Goal: Transaction & Acquisition: Purchase product/service

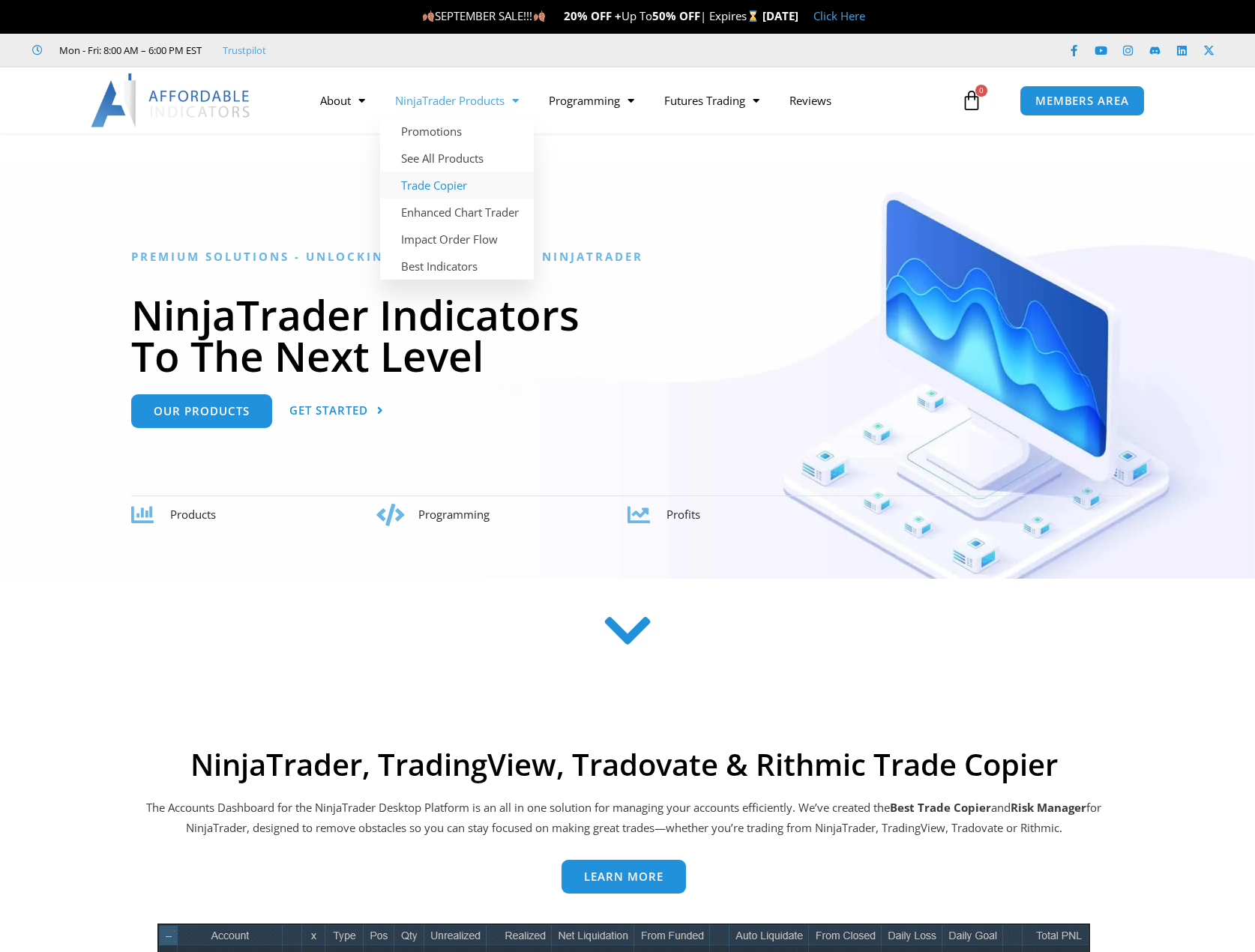
click at [441, 190] on link "Trade Copier" at bounding box center [457, 185] width 154 height 27
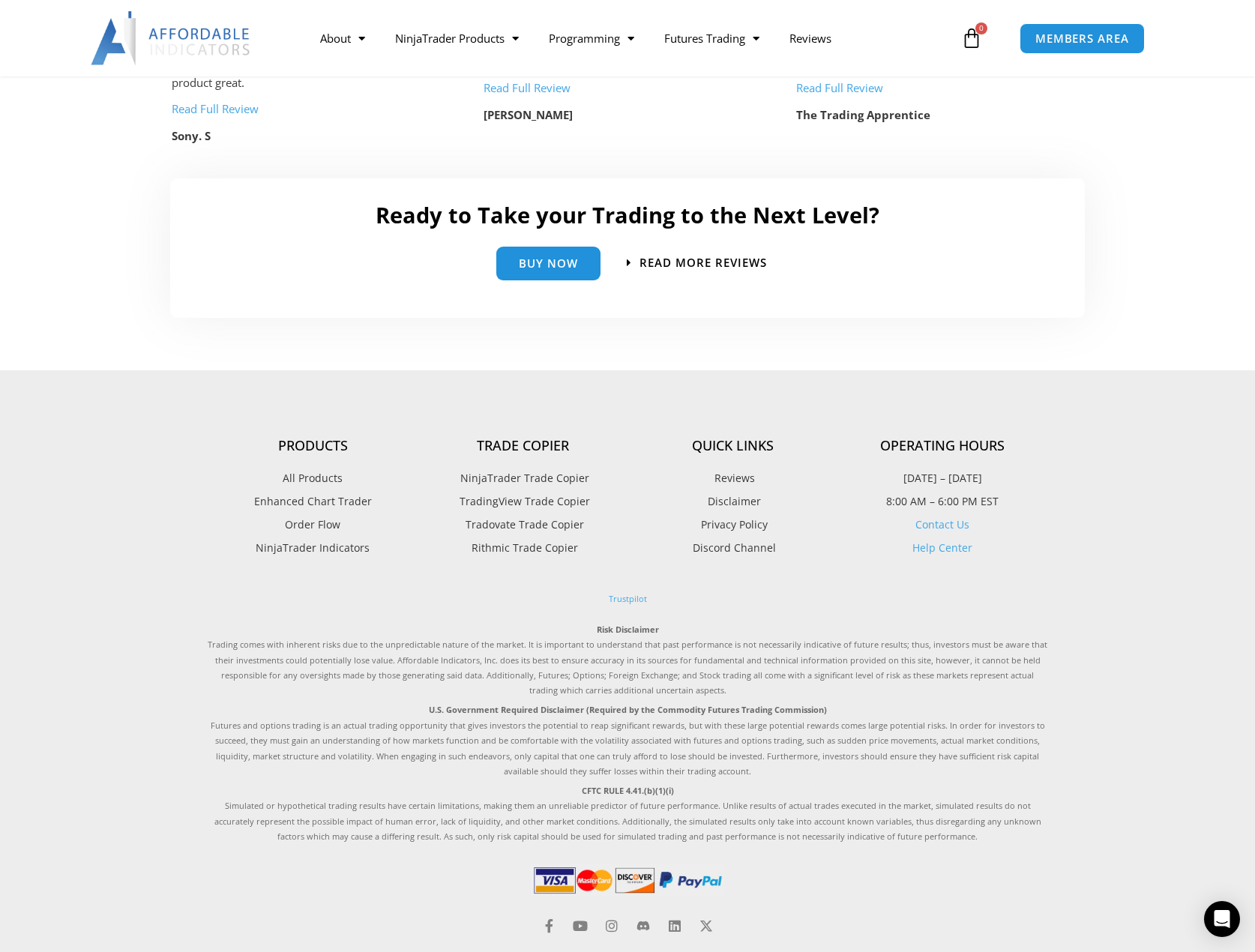
scroll to position [3328, 0]
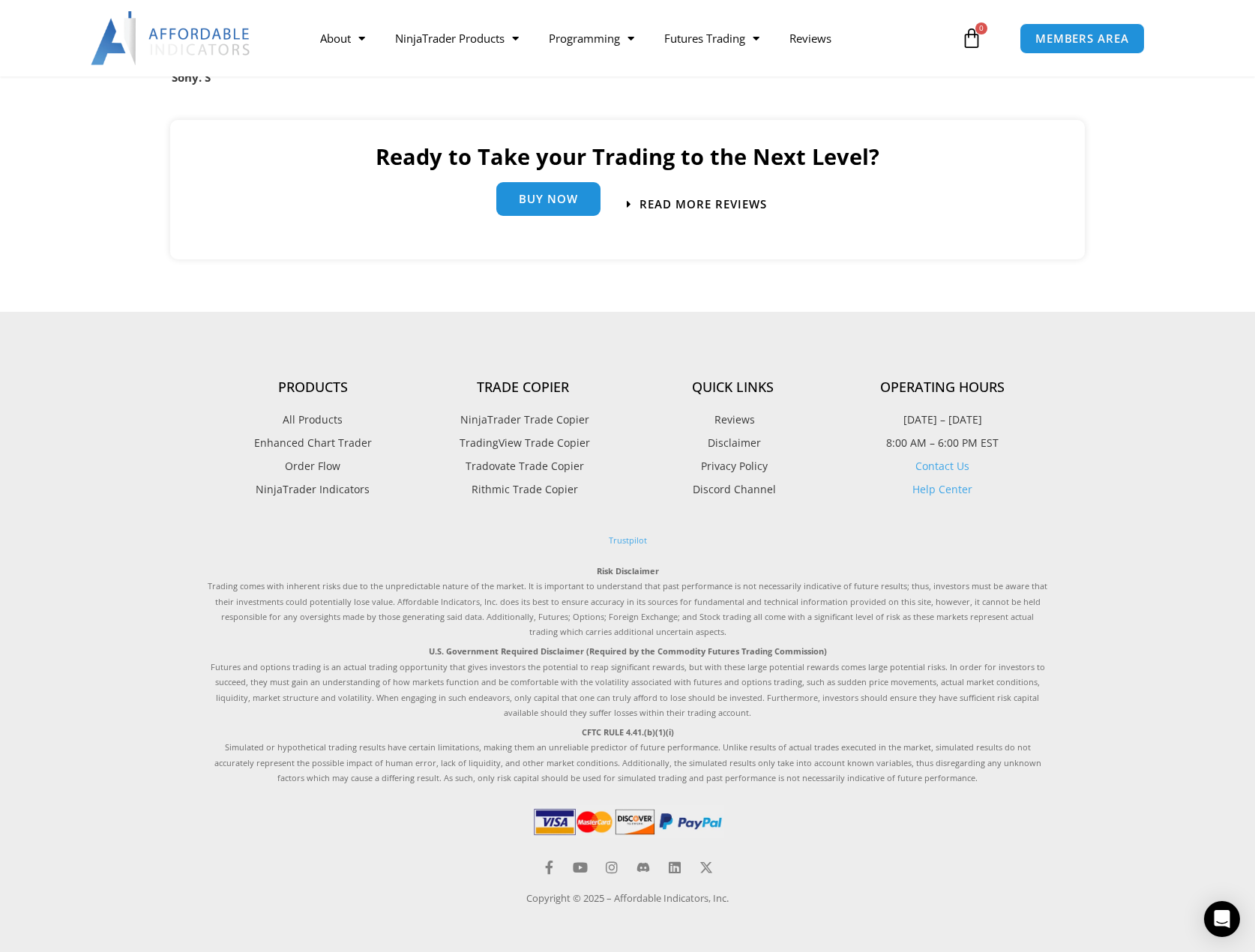
click at [543, 193] on span "Buy Now" at bounding box center [549, 199] width 60 height 11
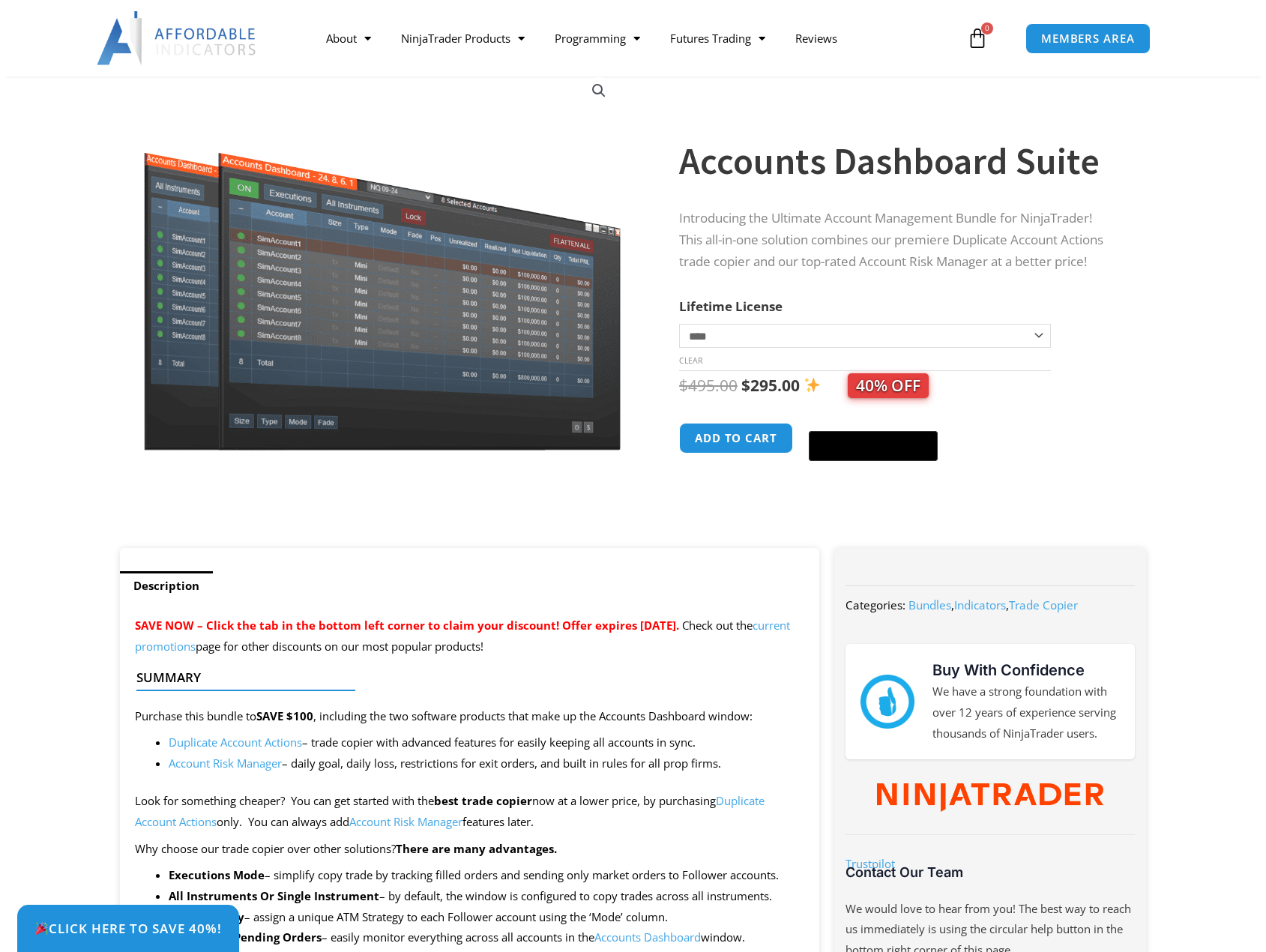
scroll to position [75, 0]
